Goal: Task Accomplishment & Management: Use online tool/utility

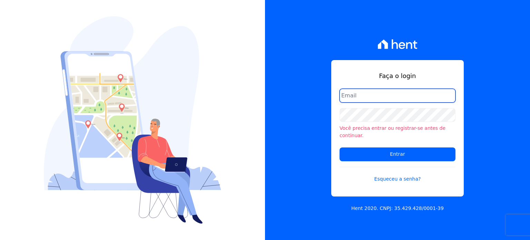
click at [388, 102] on input "email" at bounding box center [397, 96] width 116 height 14
click at [389, 101] on input "email" at bounding box center [397, 96] width 116 height 14
type input "[PERSON_NAME][EMAIL_ADDRESS][DOMAIN_NAME]"
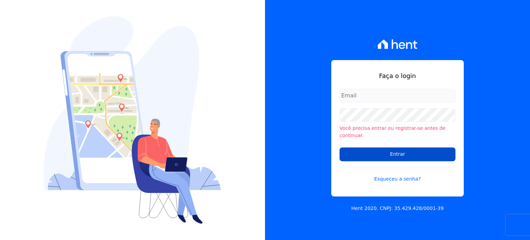
type input "[PERSON_NAME][EMAIL_ADDRESS][DOMAIN_NAME]"
click at [405, 151] on input "Entrar" at bounding box center [397, 154] width 116 height 14
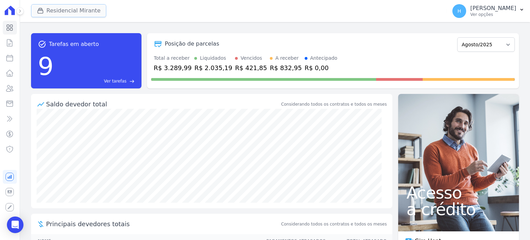
click at [68, 11] on button "Residencial Mirante" at bounding box center [69, 10] width 76 height 13
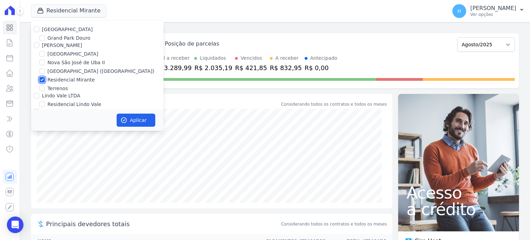
click at [43, 80] on input "Residencial Mirante" at bounding box center [42, 80] width 6 height 6
checkbox input "false"
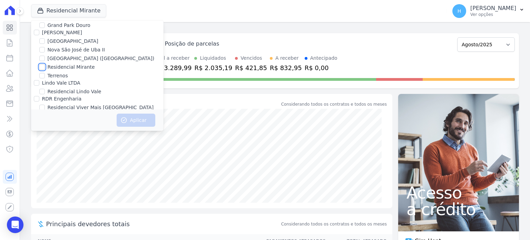
scroll to position [20, 0]
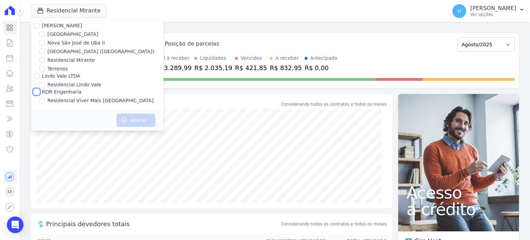
click at [37, 93] on input "RDR Engenharia" at bounding box center [37, 92] width 6 height 6
checkbox input "true"
click at [146, 122] on button "Aplicar" at bounding box center [136, 119] width 39 height 13
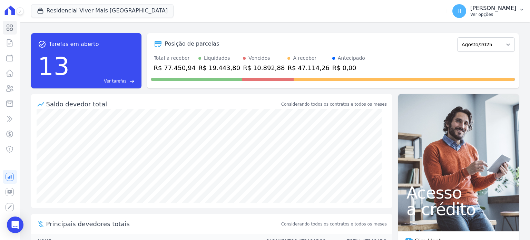
click at [521, 13] on button "H Hellen Vilaça Ver opções" at bounding box center [488, 10] width 83 height 19
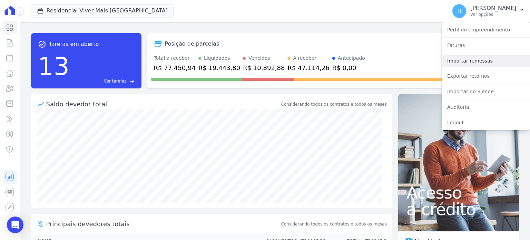
click at [488, 63] on link "Importar remessas" at bounding box center [485, 60] width 88 height 12
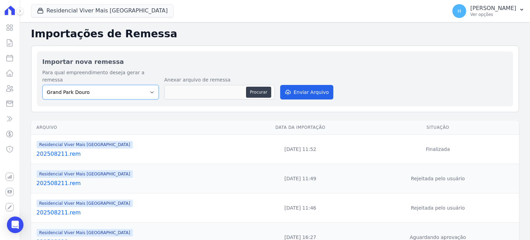
click at [131, 89] on select "Grand Park Douro Loteamento Village Nova São José de Uba II Parque Santa Fé (Bo…" at bounding box center [100, 92] width 116 height 14
select select "406973b4-d308-4804-9eac-923308da5ee2"
click at [42, 85] on select "Grand Park Douro Loteamento Village Nova São José de Uba II Parque Santa Fé (Bo…" at bounding box center [100, 92] width 116 height 14
click at [253, 87] on button "Procurar" at bounding box center [258, 92] width 25 height 11
type input "202508251.rem"
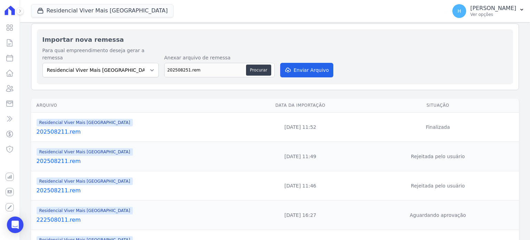
scroll to position [34, 0]
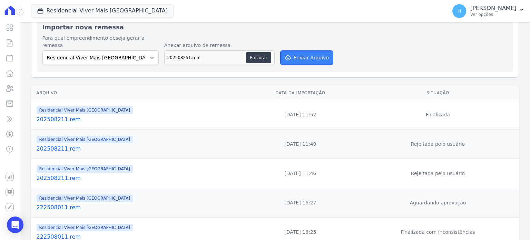
click at [314, 52] on button "Enviar Arquivo" at bounding box center [306, 57] width 53 height 14
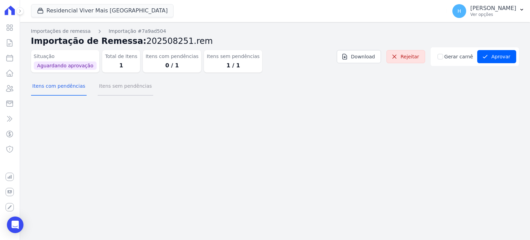
click at [132, 89] on button "Itens sem pendências" at bounding box center [126, 87] width 56 height 18
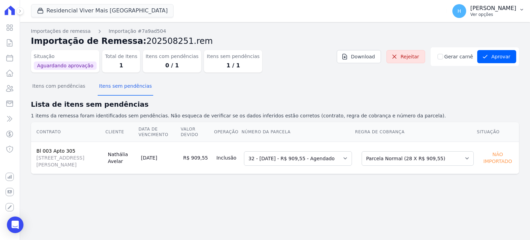
click at [513, 9] on p "Hellen Vilaça" at bounding box center [493, 8] width 46 height 7
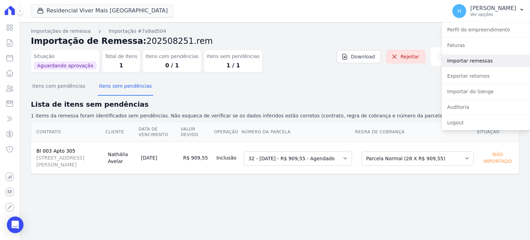
drag, startPoint x: 484, startPoint y: 59, endPoint x: 309, endPoint y: 92, distance: 177.9
click at [484, 59] on link "Importar remessas" at bounding box center [485, 60] width 88 height 12
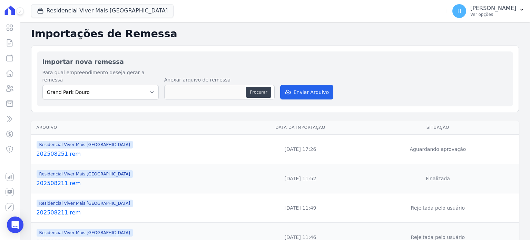
click at [62, 150] on link "202508251.rem" at bounding box center [139, 154] width 204 height 8
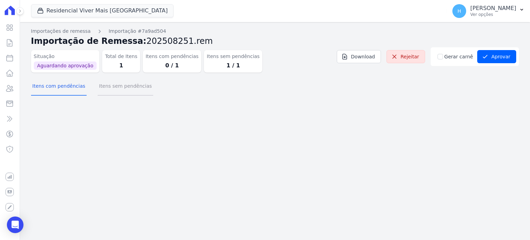
click at [116, 87] on button "Itens sem pendências" at bounding box center [126, 87] width 56 height 18
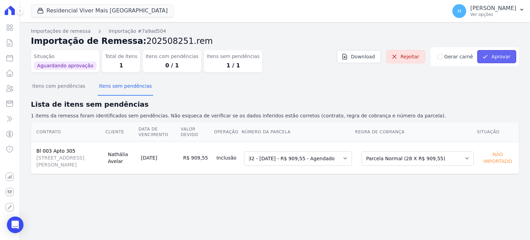
click at [508, 55] on button "Aprovar" at bounding box center [496, 56] width 39 height 13
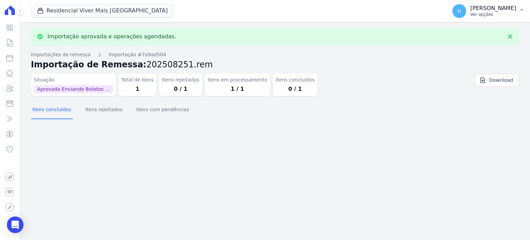
click at [519, 11] on icon "button" at bounding box center [522, 10] width 6 height 6
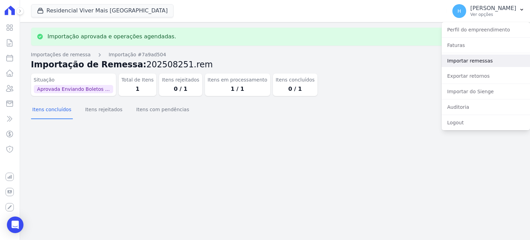
click at [474, 60] on link "Importar remessas" at bounding box center [485, 60] width 88 height 12
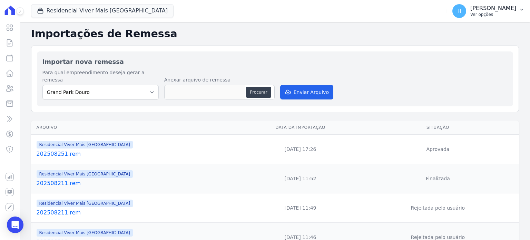
click at [496, 10] on p "Hellen Vilaça" at bounding box center [493, 8] width 46 height 7
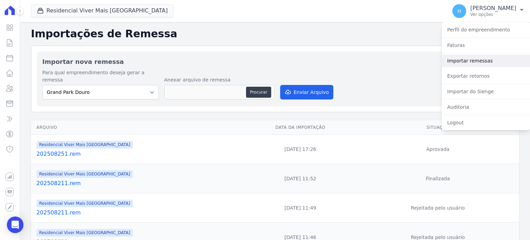
click at [490, 58] on link "Importar remessas" at bounding box center [485, 60] width 88 height 12
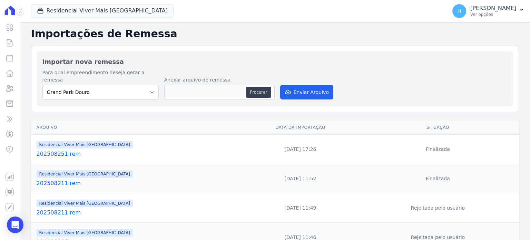
click at [62, 150] on link "202508251.rem" at bounding box center [139, 154] width 204 height 8
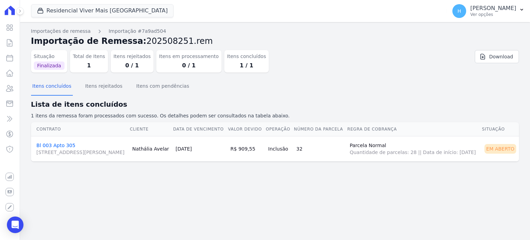
click at [54, 143] on link "Bl 003 Apto 305 Avenida Ataulfo de Paiva, 1079, Sl 505, Leblon" at bounding box center [82, 148] width 90 height 13
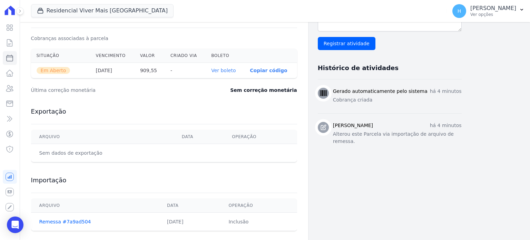
scroll to position [231, 0]
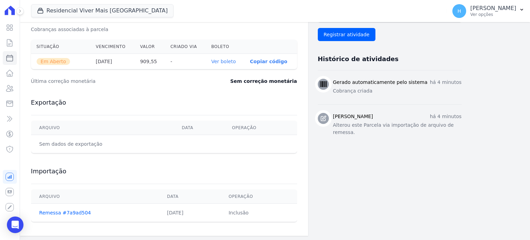
click at [226, 59] on link "Ver boleto" at bounding box center [223, 62] width 24 height 6
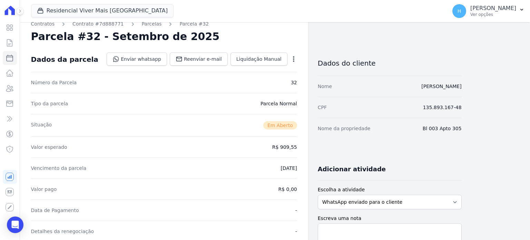
scroll to position [0, 0]
